Goal: Use online tool/utility: Utilize a website feature to perform a specific function

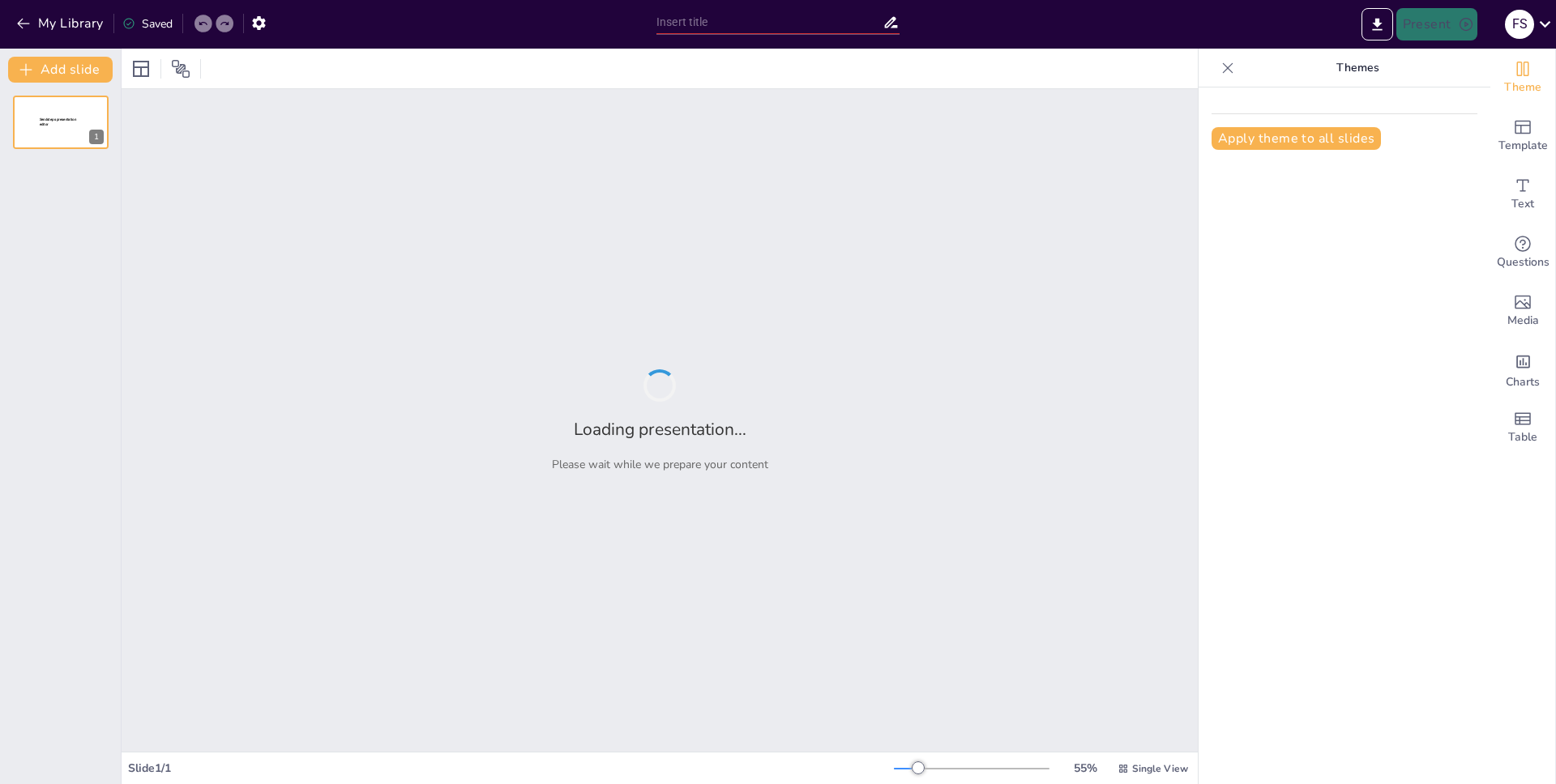
type input "Imported BPI 1 Innovation.pptx"
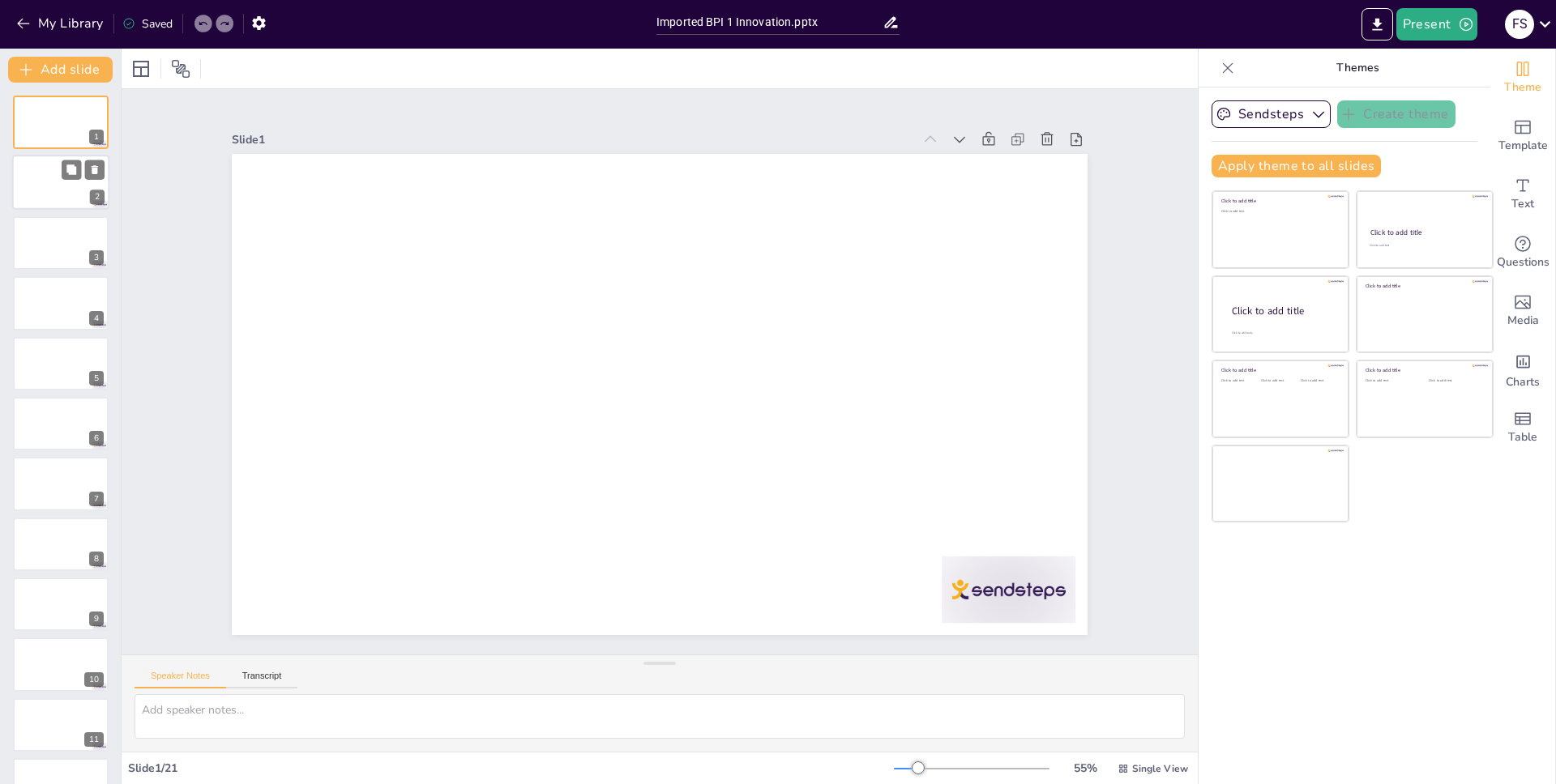
click at [33, 187] on div at bounding box center [61, 182] width 97 height 55
click at [41, 192] on div at bounding box center [61, 187] width 95 height 54
click at [1297, 112] on button "Sendsteps" at bounding box center [1272, 114] width 119 height 28
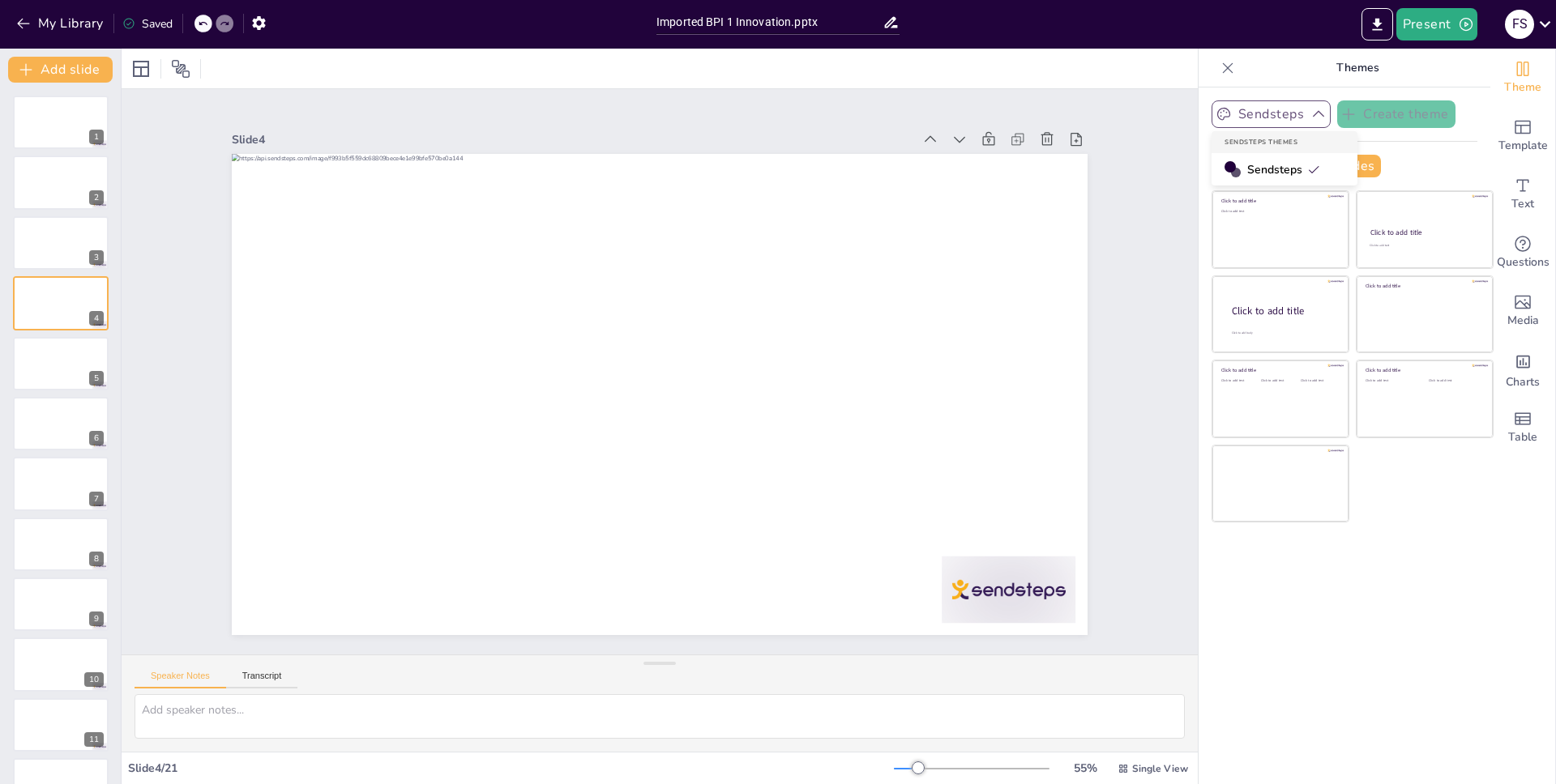
click at [1297, 112] on button "Sendsteps" at bounding box center [1272, 114] width 119 height 28
click at [20, 219] on div at bounding box center [61, 242] width 97 height 55
click at [48, 180] on div at bounding box center [61, 182] width 97 height 55
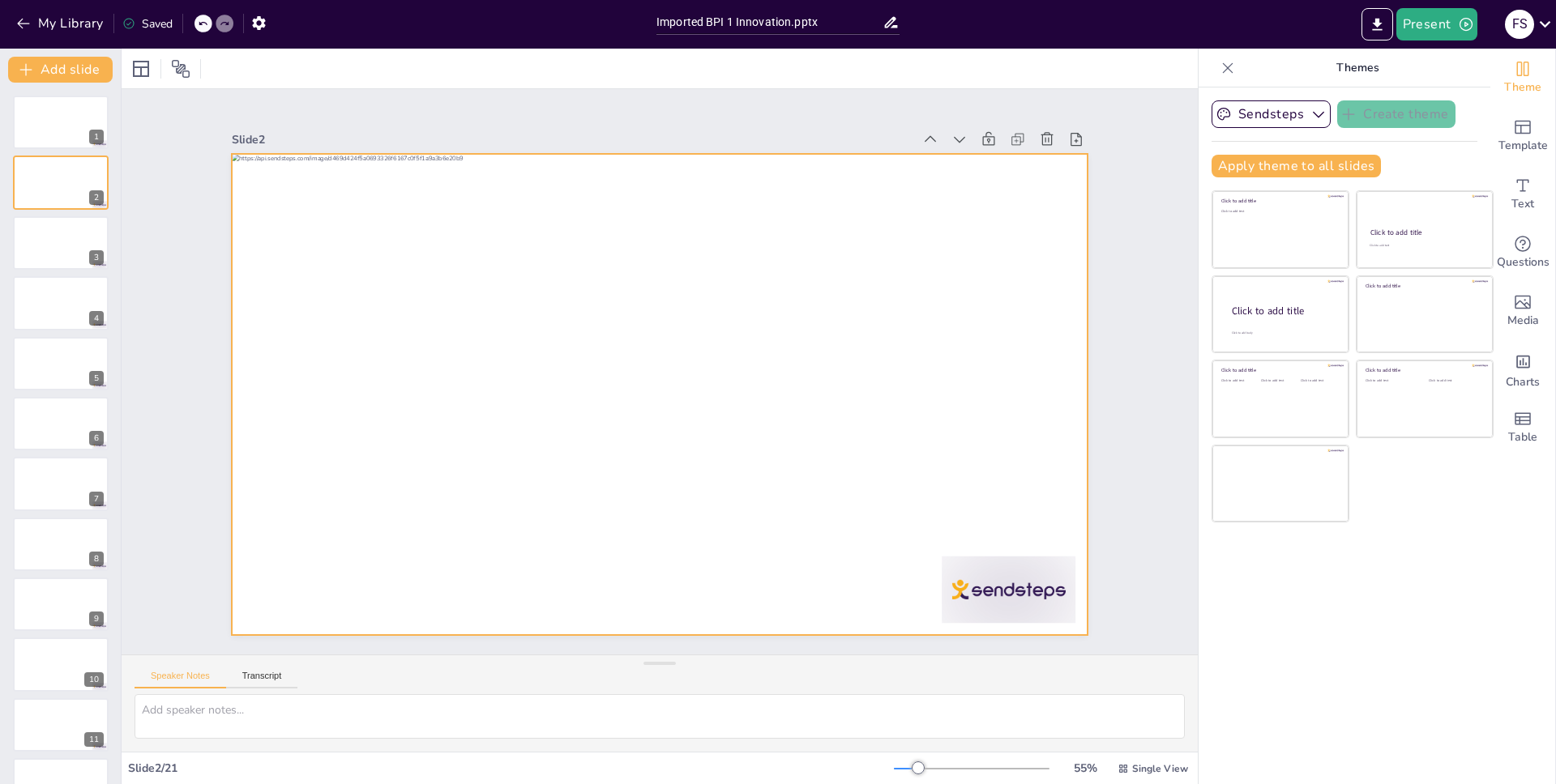
click at [291, 257] on div at bounding box center [659, 394] width 856 height 481
click at [1517, 146] on span "Template" at bounding box center [1523, 146] width 50 height 18
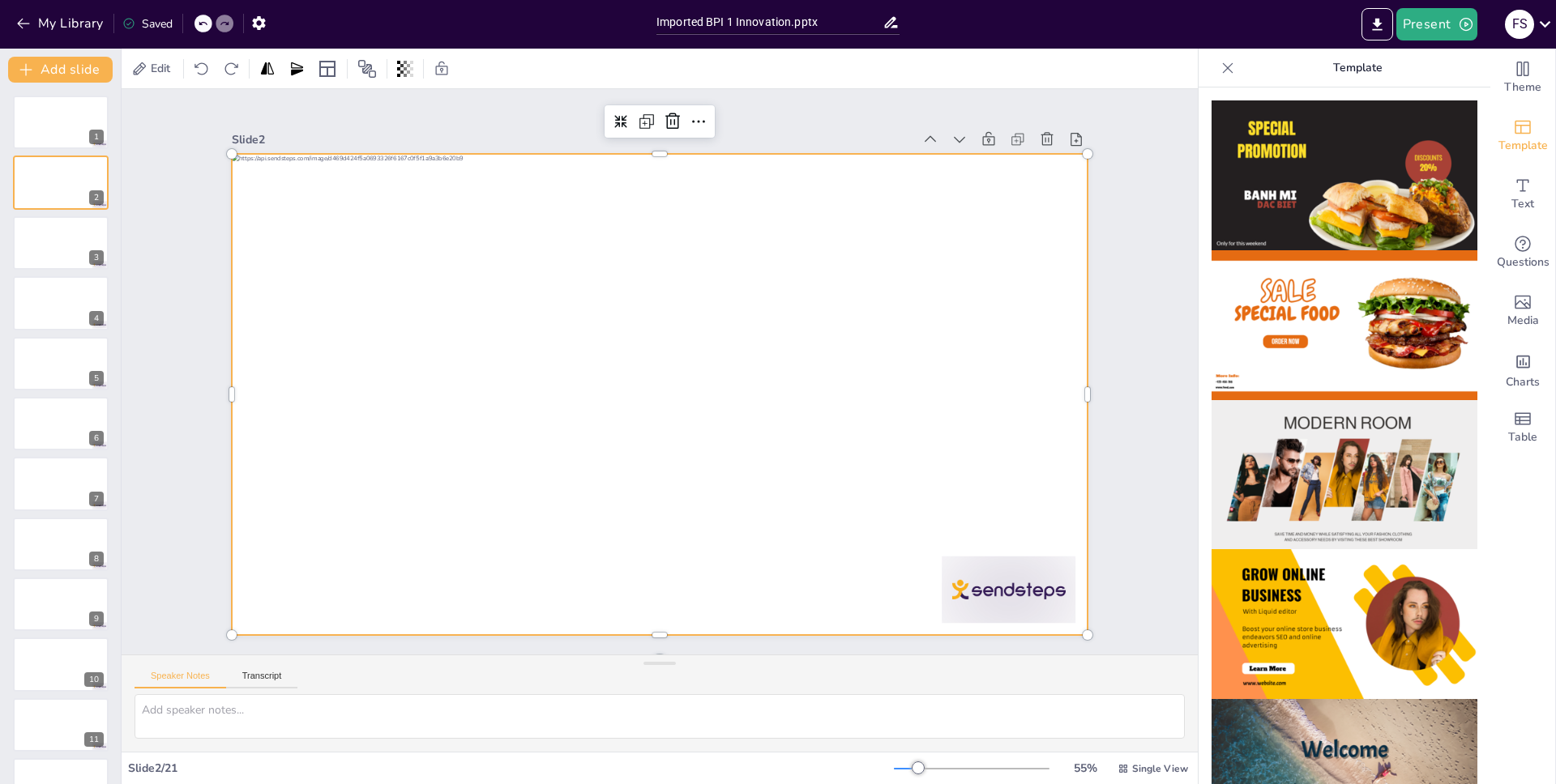
click at [873, 87] on div "Edit" at bounding box center [659, 69] width 1076 height 40
